Goal: Use online tool/utility: Utilize a website feature to perform a specific function

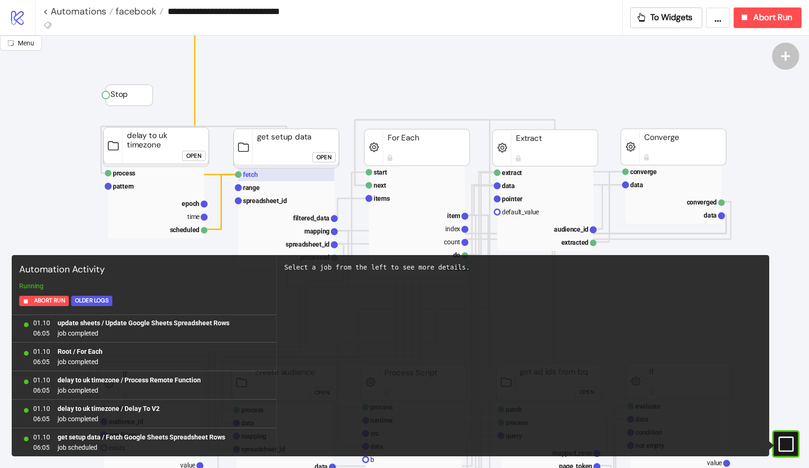
scroll to position [143, 2]
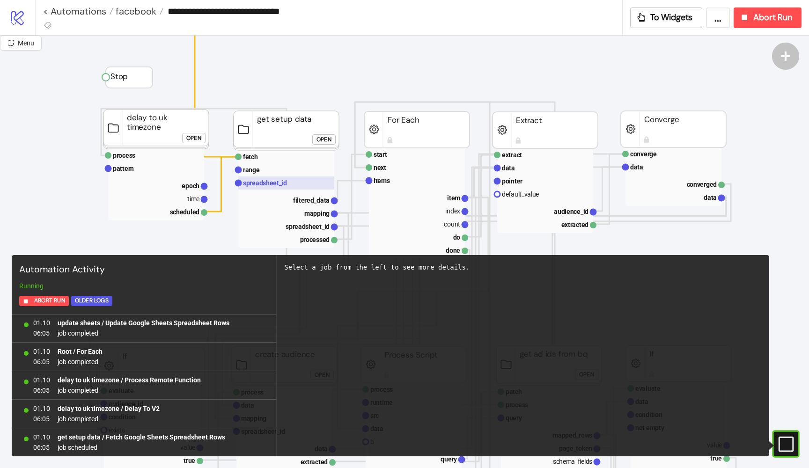
click at [276, 177] on rect at bounding box center [286, 183] width 96 height 13
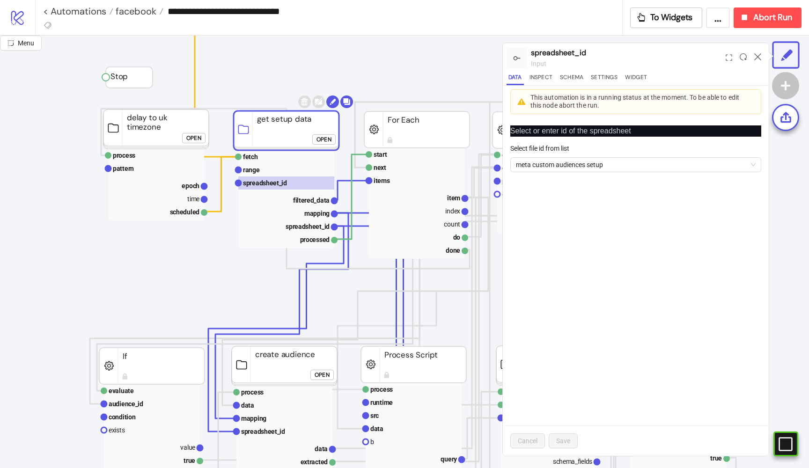
click div "Open"
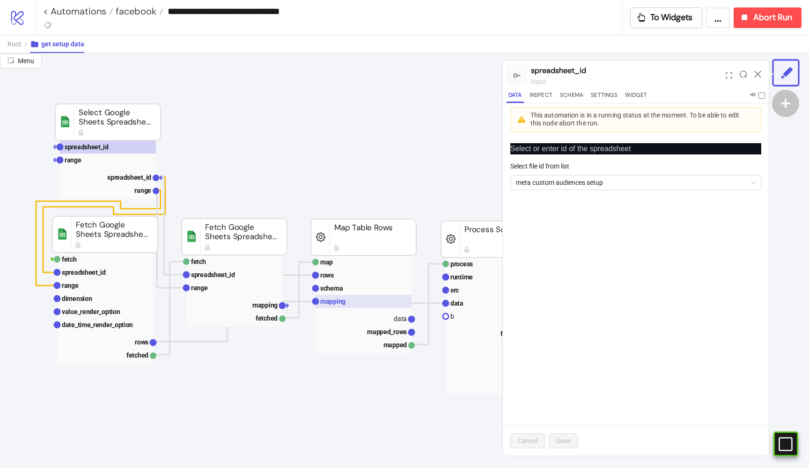
scroll to position [54, 160]
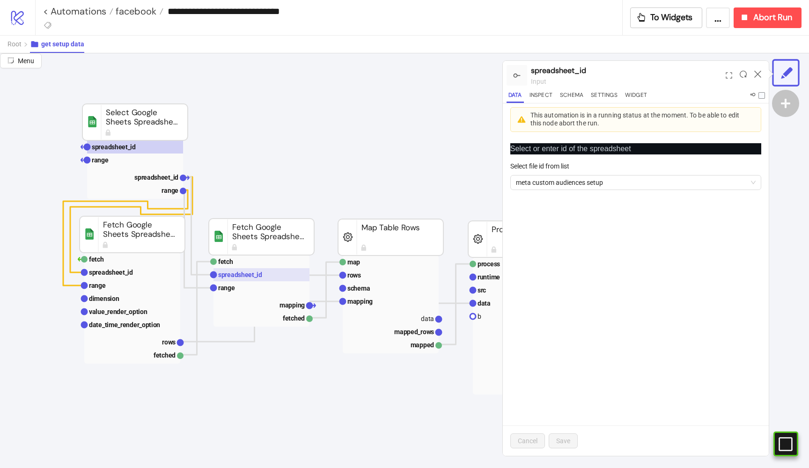
click at [258, 278] on text "spreadsheet_id" at bounding box center [240, 274] width 44 height 7
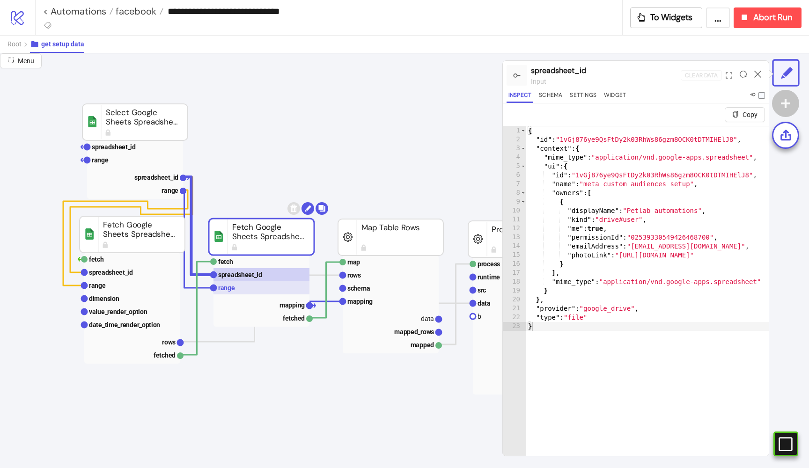
scroll to position [44, 158]
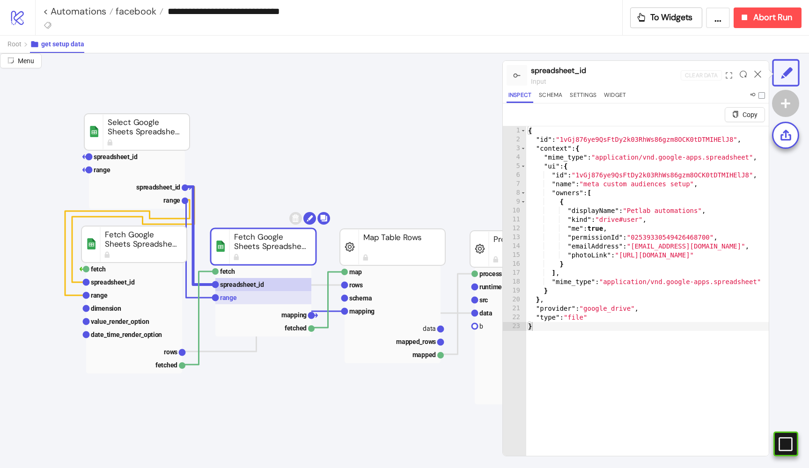
click at [247, 282] on text "spreadsheet_id" at bounding box center [242, 284] width 44 height 7
click at [246, 291] on rect at bounding box center [263, 297] width 96 height 13
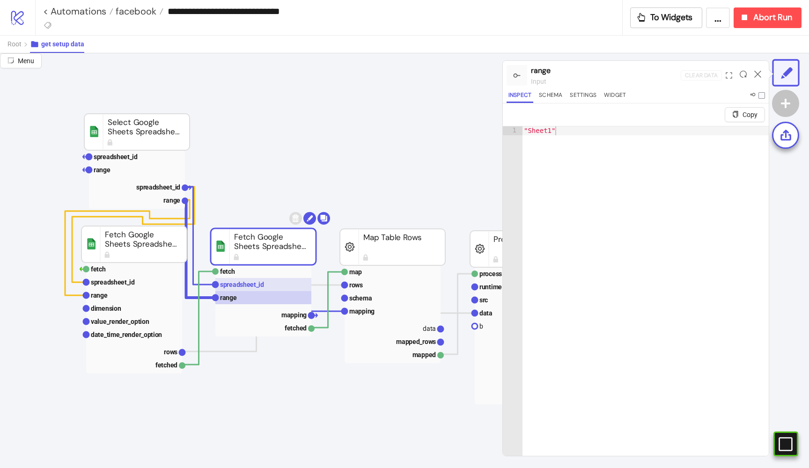
click at [248, 286] on text "spreadsheet_id" at bounding box center [242, 284] width 44 height 7
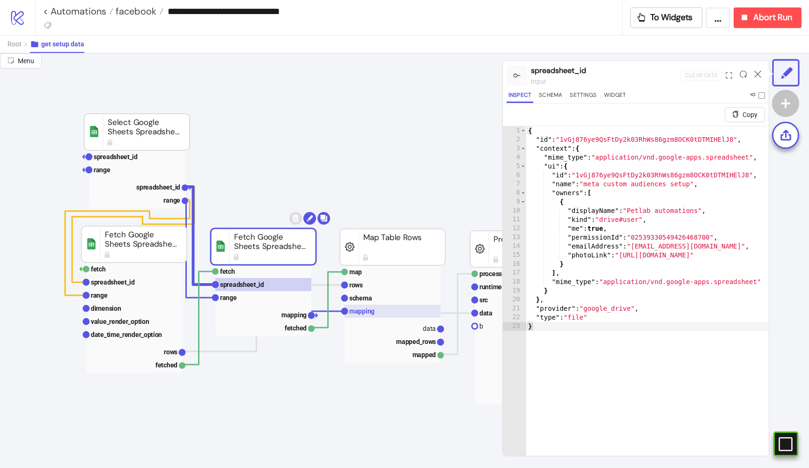
click at [361, 317] on rect at bounding box center [393, 311] width 96 height 13
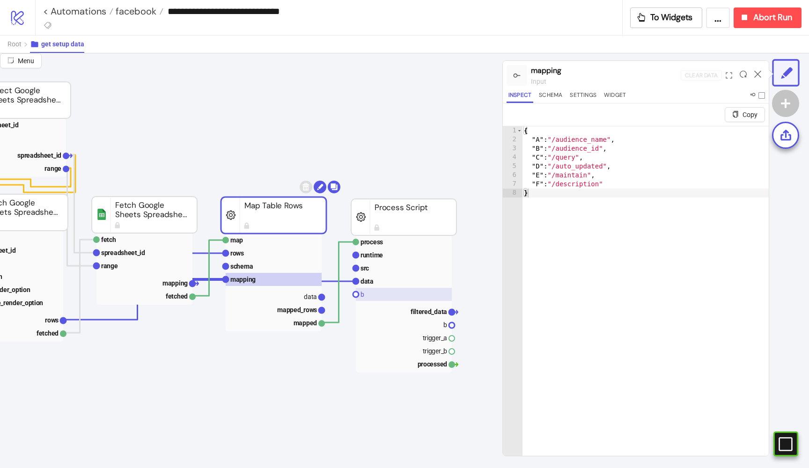
scroll to position [83, 292]
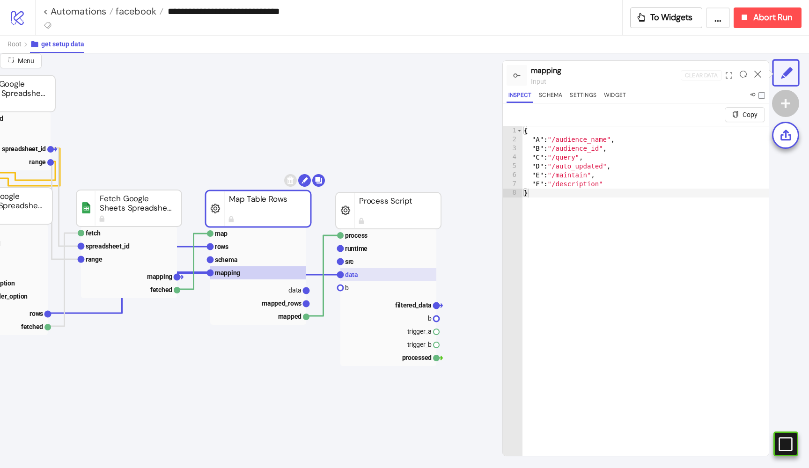
click at [365, 275] on rect at bounding box center [388, 274] width 96 height 13
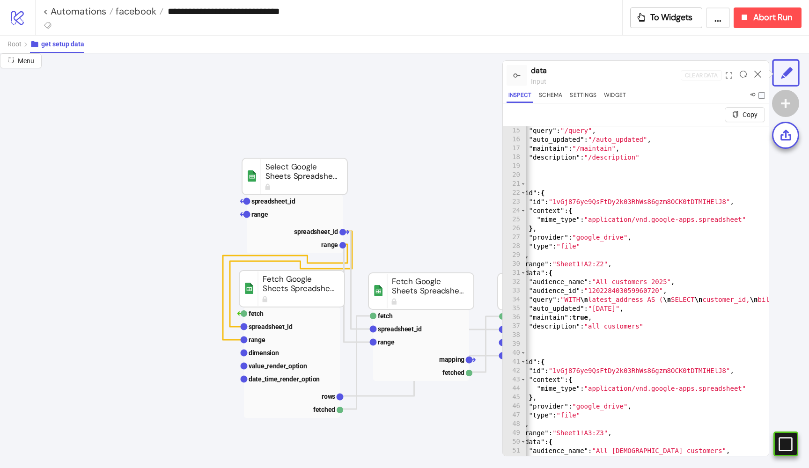
scroll to position [0, 0]
click at [14, 41] on span "Root" at bounding box center [14, 43] width 14 height 7
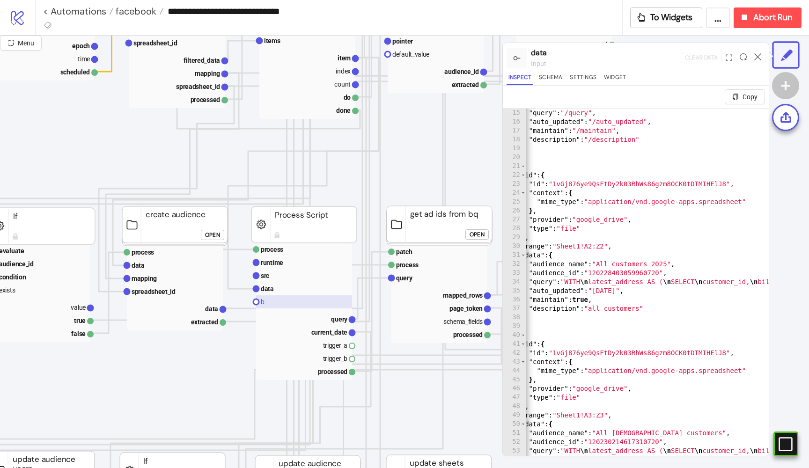
scroll to position [283, 113]
click at [272, 279] on rect at bounding box center [303, 275] width 96 height 13
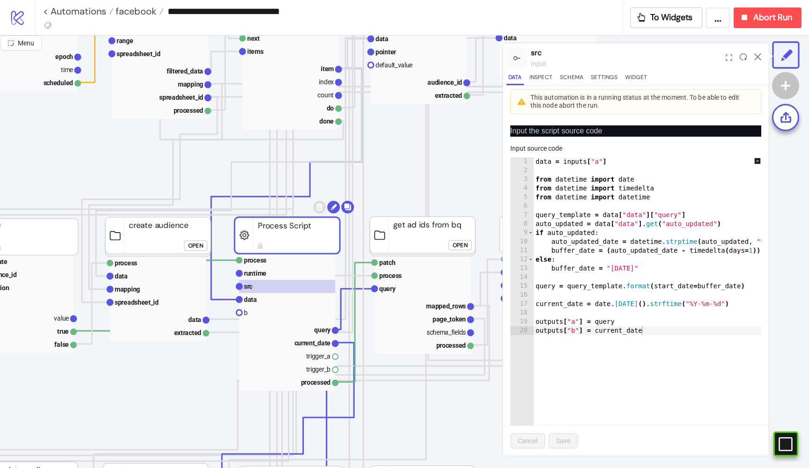
scroll to position [273, 128]
click at [194, 247] on div "Open" at bounding box center [196, 246] width 15 height 11
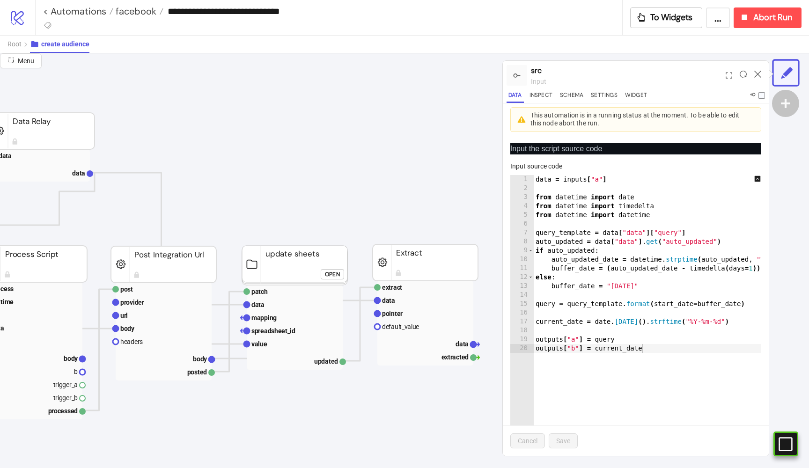
scroll to position [260, 115]
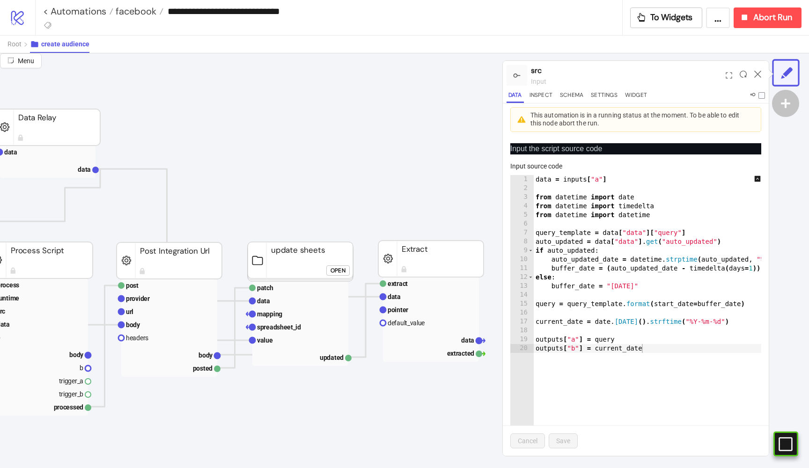
click at [338, 272] on div "Open" at bounding box center [338, 270] width 15 height 11
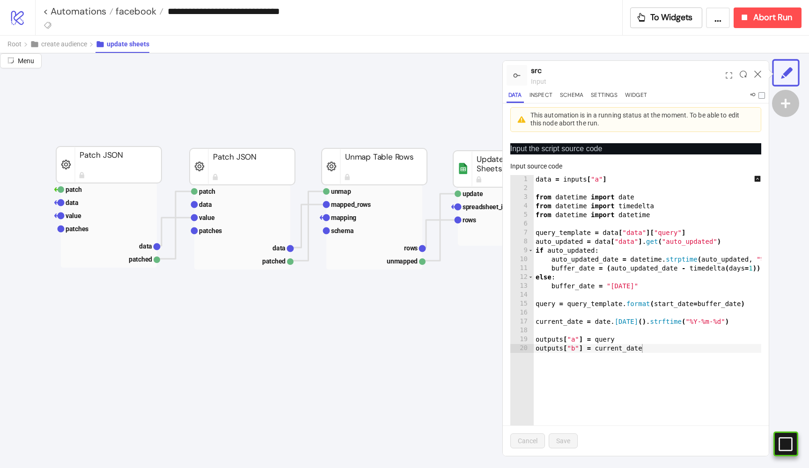
scroll to position [44, 156]
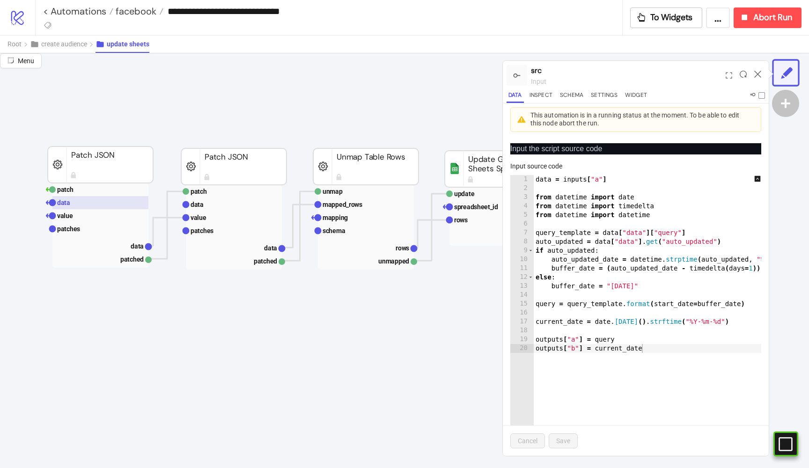
click at [94, 203] on rect at bounding box center [100, 202] width 96 height 13
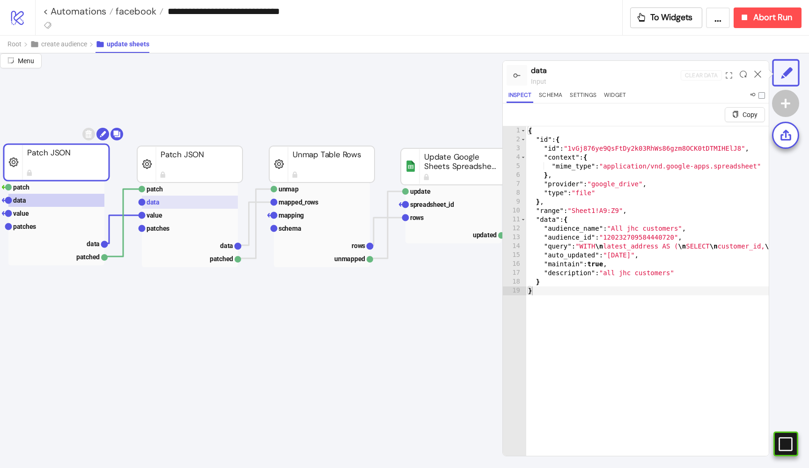
scroll to position [46, 219]
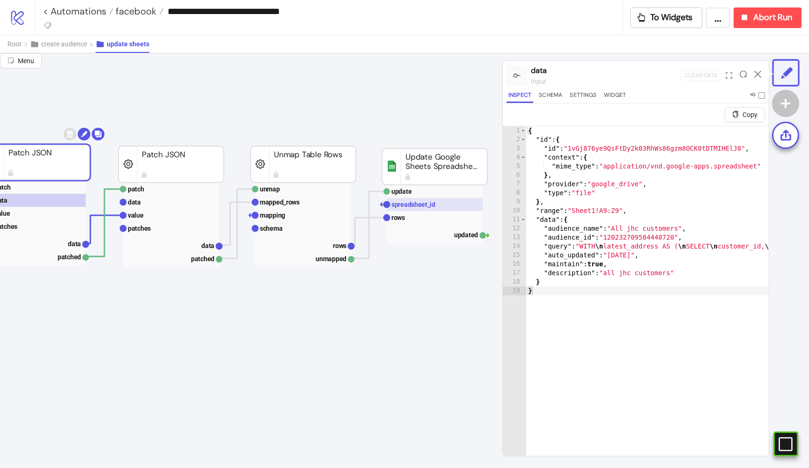
click at [429, 207] on text "spreadsheet_id" at bounding box center [413, 204] width 44 height 7
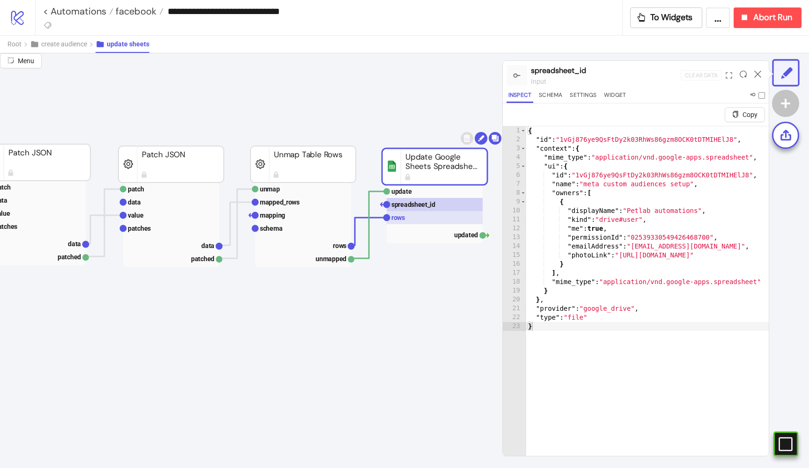
click at [423, 215] on rect at bounding box center [435, 217] width 96 height 13
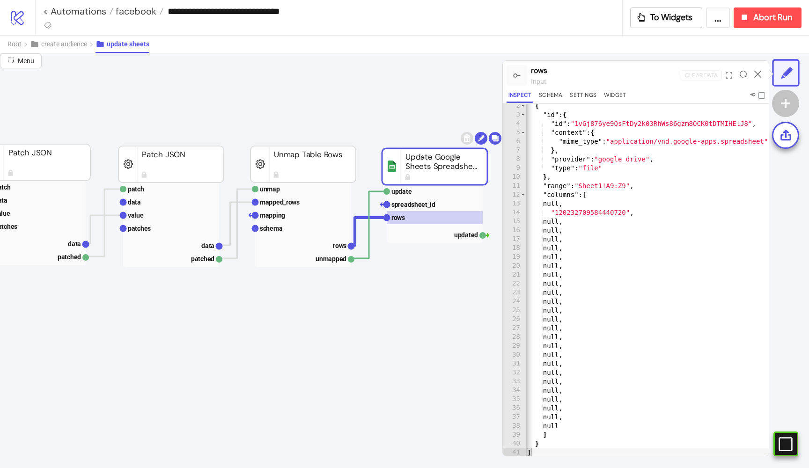
scroll to position [22, 0]
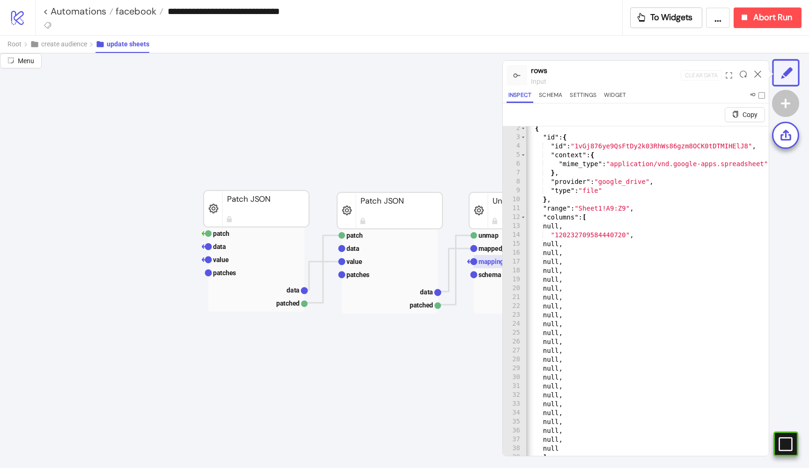
scroll to position [46, 219]
